Goal: Task Accomplishment & Management: Use online tool/utility

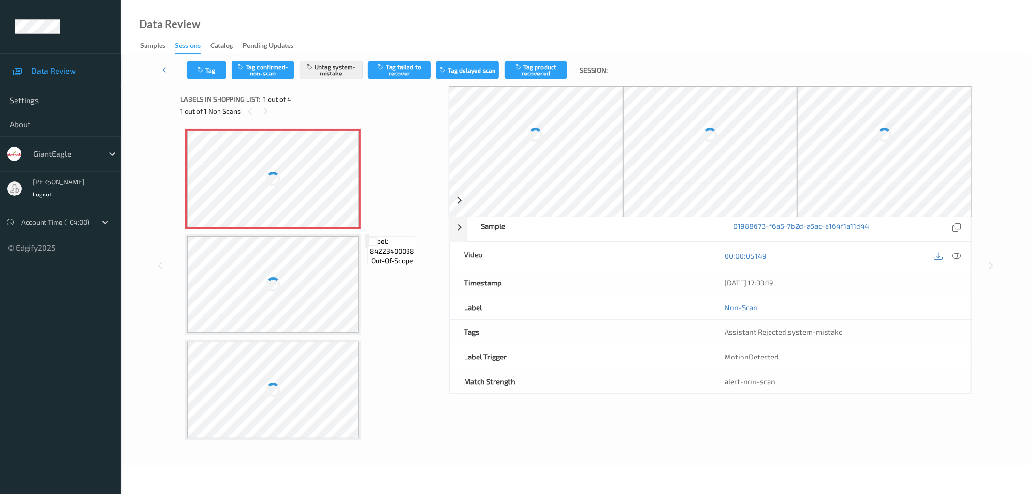
click at [304, 185] on div at bounding box center [273, 179] width 172 height 97
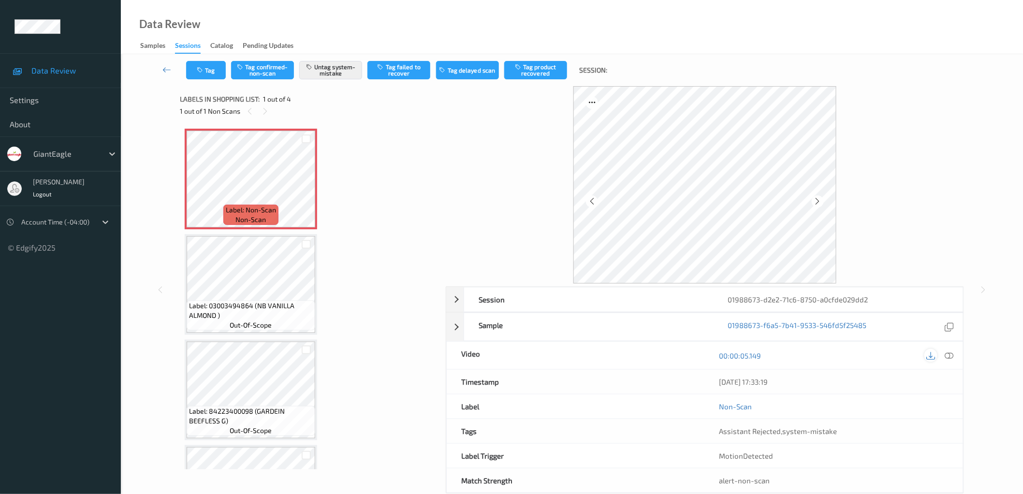
click at [932, 356] on icon at bounding box center [930, 355] width 9 height 9
click at [927, 49] on div "Data Review Samples Sessions Catalog Pending Updates" at bounding box center [572, 27] width 902 height 54
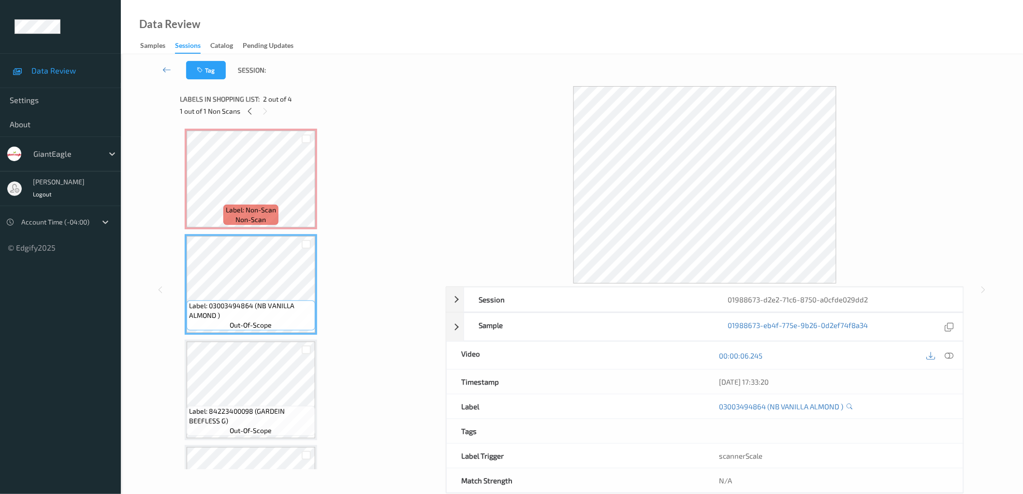
click at [402, 266] on div "Label: Non-Scan non-scan Label: Non-Scan non-scan Label: Non-Scan non-scan Labe…" at bounding box center [309, 337] width 249 height 417
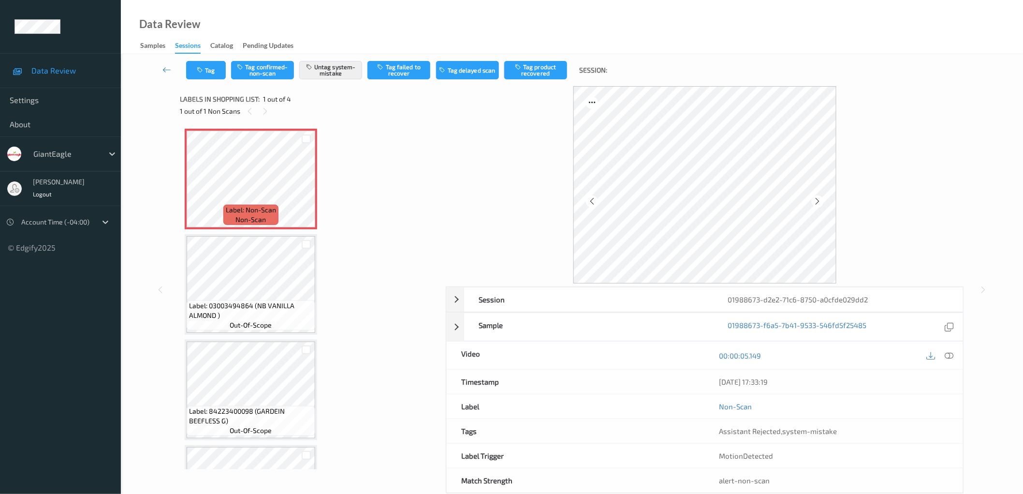
click at [353, 294] on div "Label: Non-Scan non-scan Label: Non-Scan non-scan Label: Non-Scan non-scan Labe…" at bounding box center [309, 337] width 249 height 417
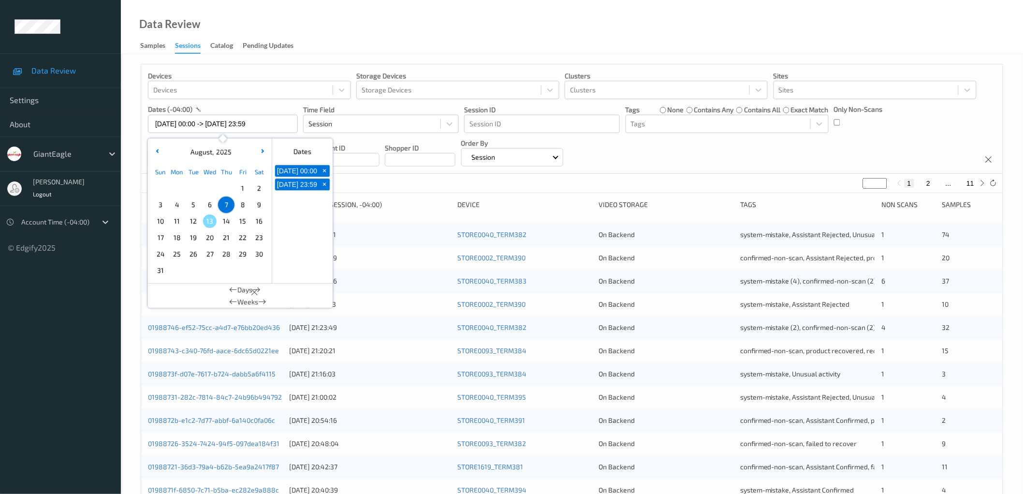
click at [191, 222] on span "12" at bounding box center [194, 221] width 14 height 14
type input "12/08/2025 00:00 -> 12/08/2025 23:59"
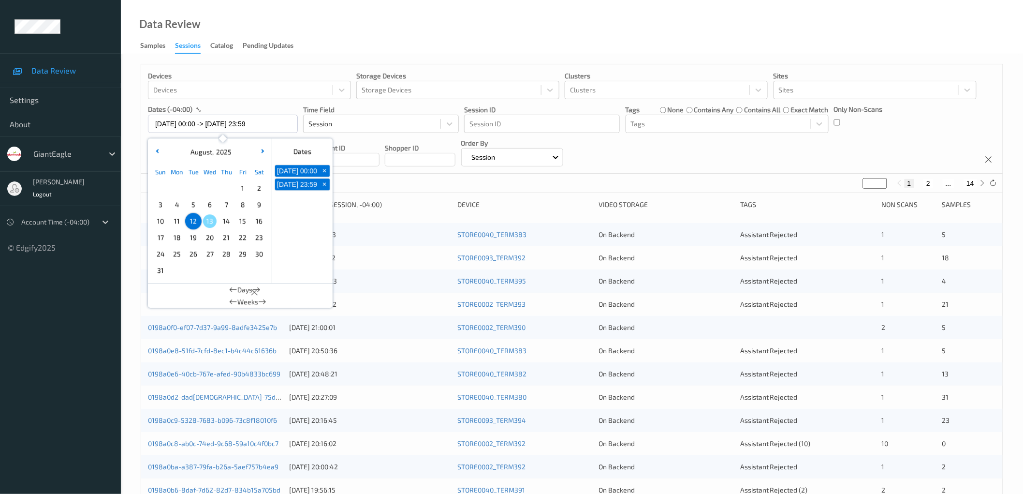
click at [467, 16] on div "Data Review Samples Sessions Catalog Pending Updates" at bounding box center [572, 27] width 902 height 54
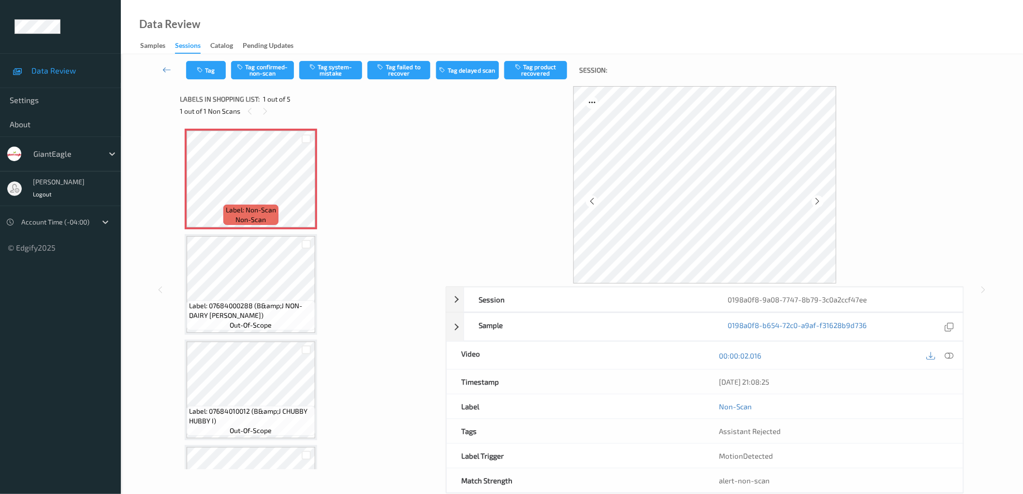
click at [354, 203] on div "Label: Non-Scan non-scan Label: Non-Scan non-scan Label: Non-Scan non-scan Labe…" at bounding box center [309, 390] width 249 height 522
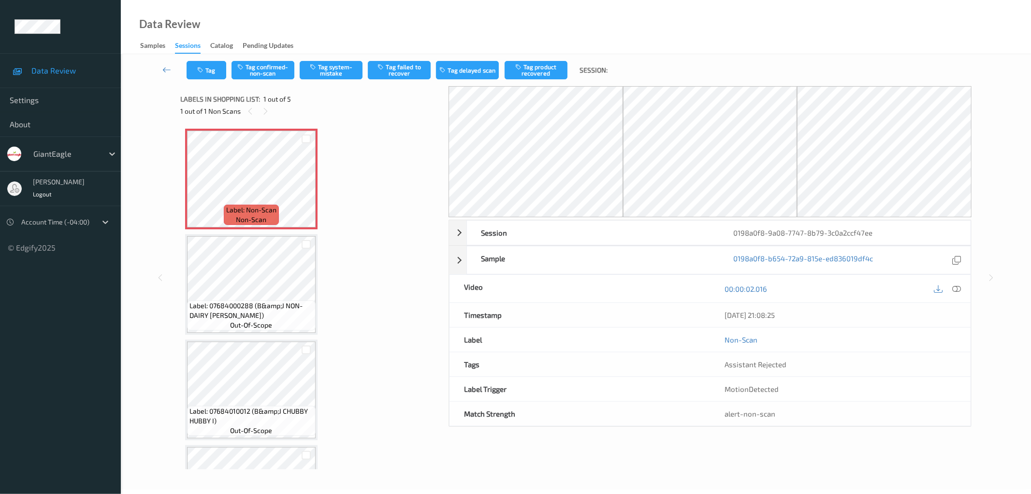
click at [362, 181] on div "Label: Non-Scan non-scan Label: Non-Scan non-scan Label: Non-Scan non-scan Labe…" at bounding box center [311, 390] width 252 height 522
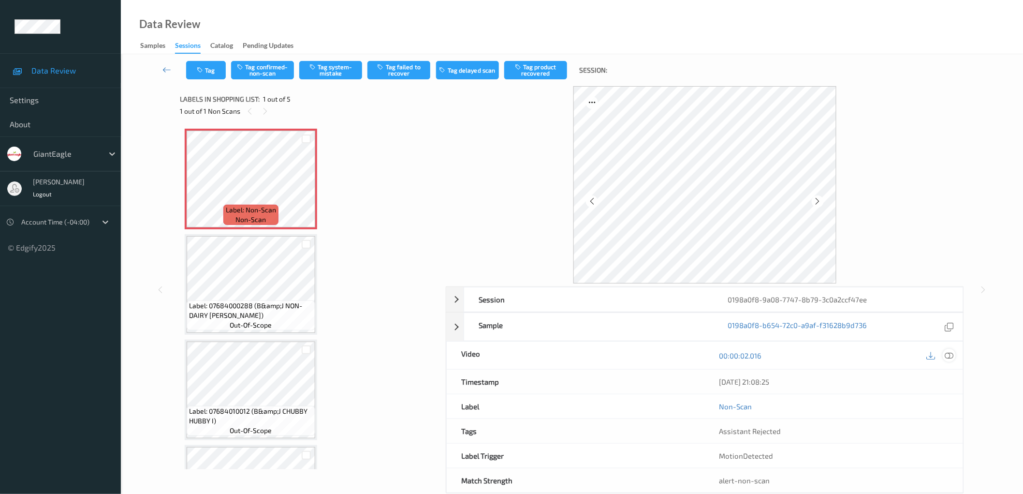
click at [951, 358] on icon at bounding box center [949, 355] width 9 height 9
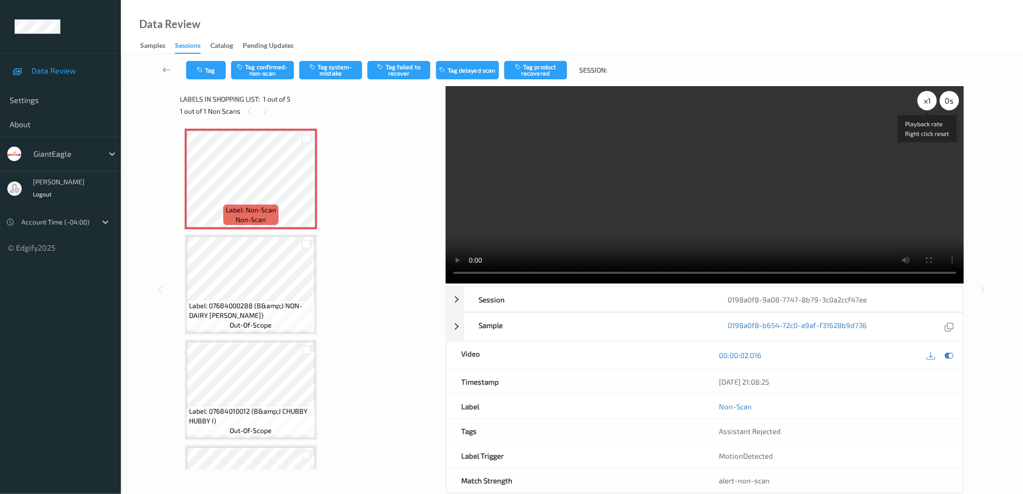
click at [924, 101] on div "x 1" at bounding box center [927, 100] width 19 height 19
click at [924, 101] on div "x 2" at bounding box center [927, 100] width 19 height 19
click at [382, 221] on div "Label: Non-Scan non-scan Label: Non-Scan non-scan Label: Non-Scan non-scan Labe…" at bounding box center [309, 390] width 249 height 522
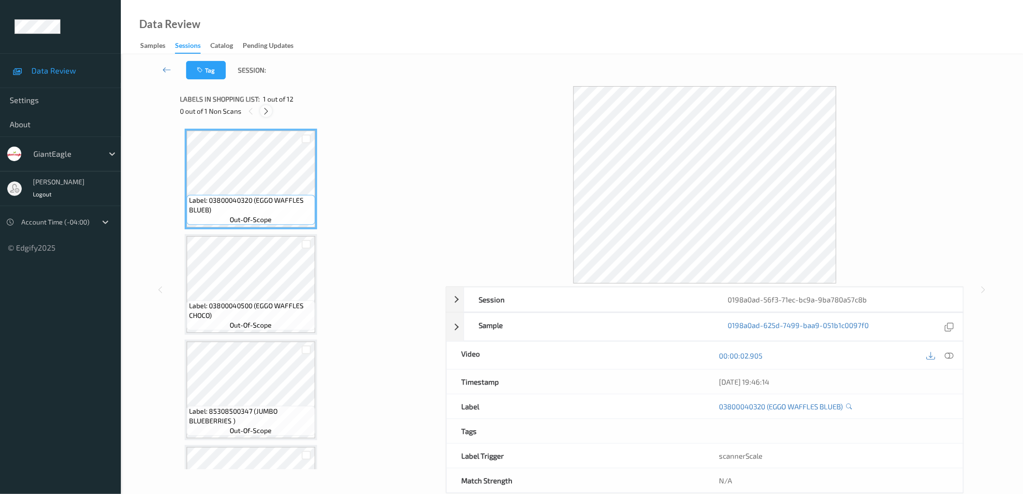
click at [268, 111] on icon at bounding box center [266, 111] width 8 height 9
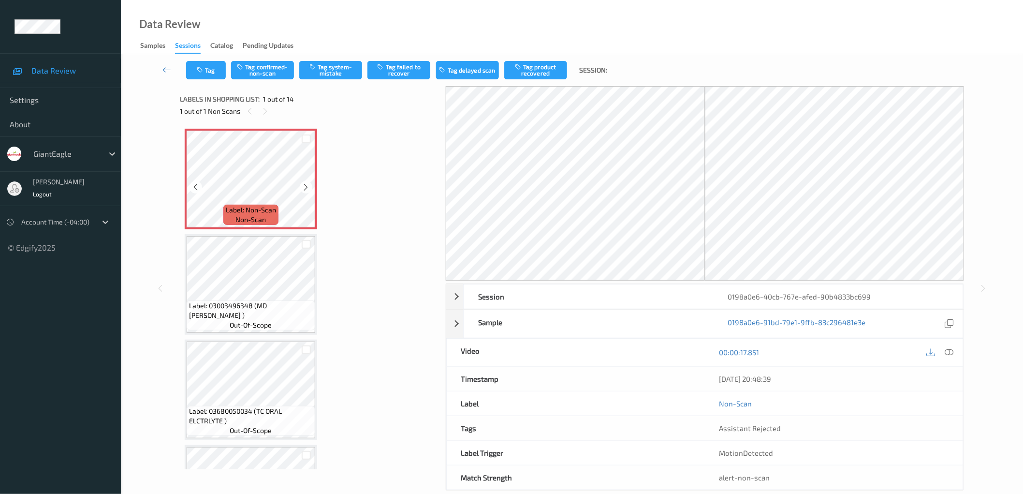
click at [316, 216] on div "Label: Non-Scan non-scan" at bounding box center [251, 179] width 132 height 101
click at [592, 202] on icon at bounding box center [592, 201] width 8 height 9
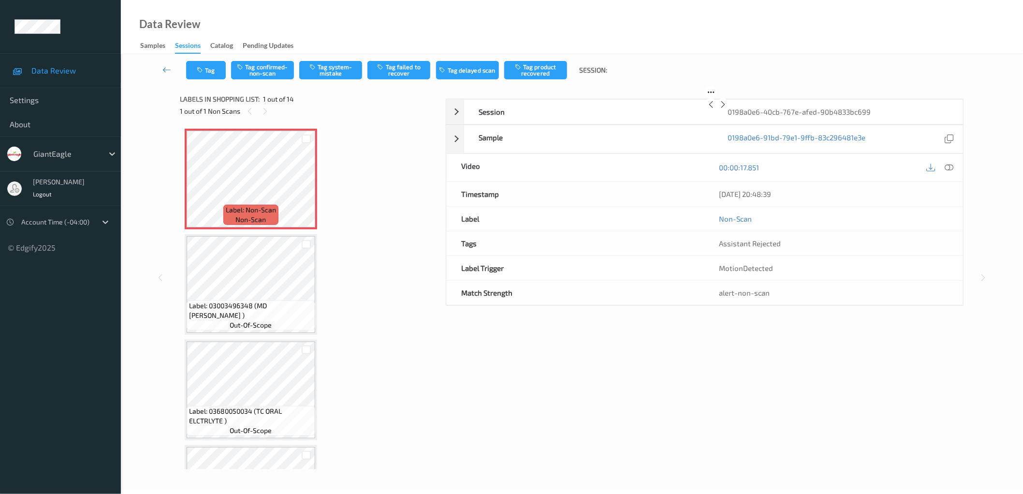
click at [707, 109] on icon at bounding box center [711, 104] width 8 height 9
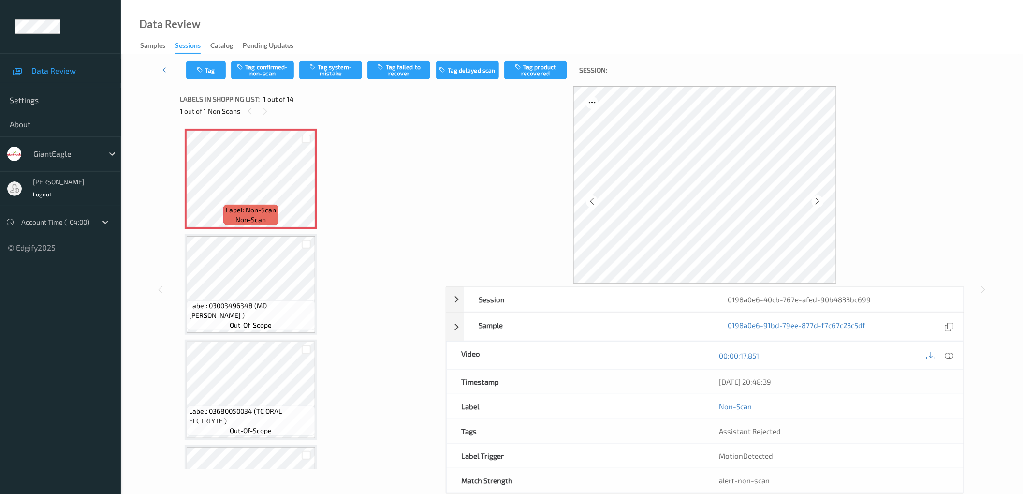
click at [592, 202] on icon at bounding box center [592, 201] width 8 height 9
click at [949, 352] on icon at bounding box center [949, 355] width 9 height 9
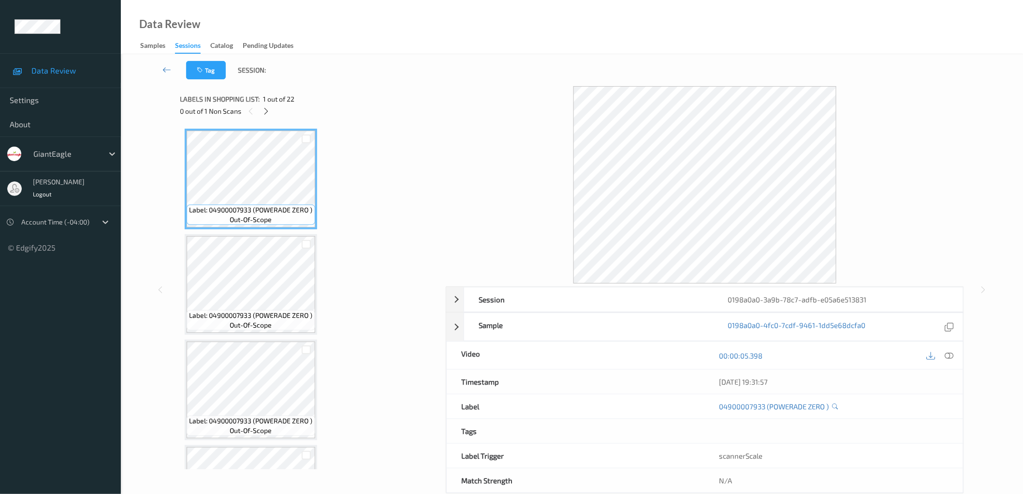
click at [264, 109] on icon at bounding box center [266, 111] width 8 height 9
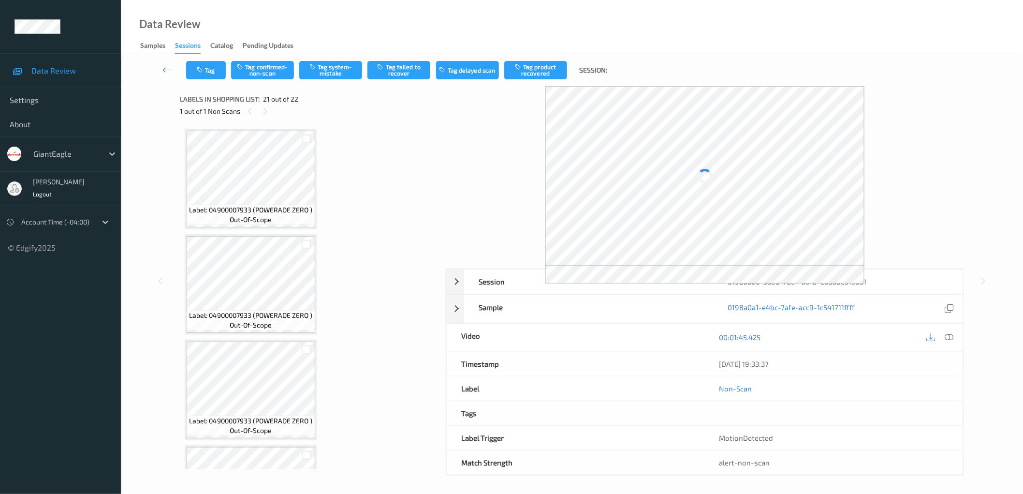
scroll to position [1964, 0]
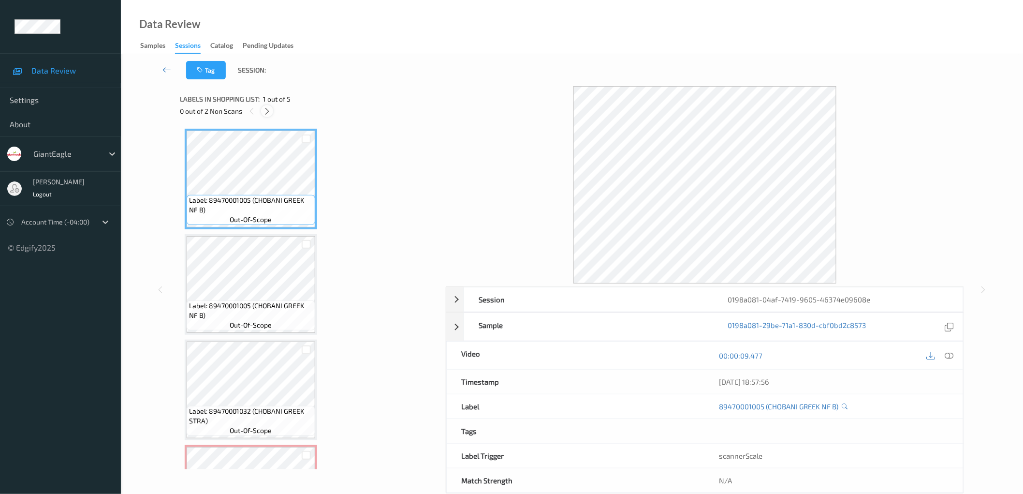
click at [266, 112] on icon at bounding box center [267, 111] width 8 height 9
